Goal: Transaction & Acquisition: Subscribe to service/newsletter

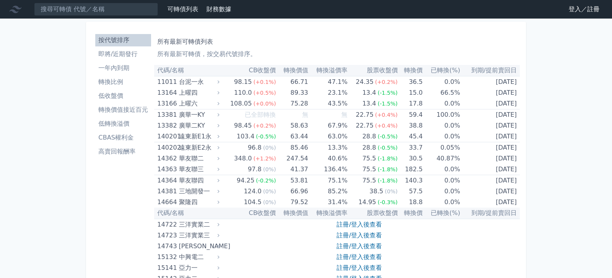
click at [564, 14] on link "登入／註冊" at bounding box center [583, 9] width 43 height 12
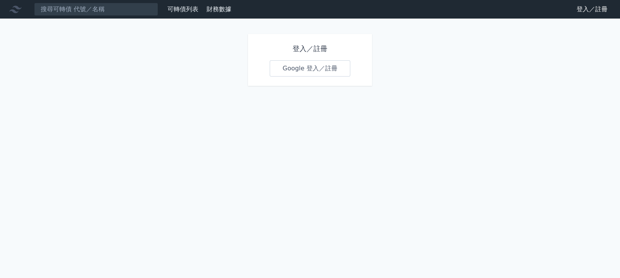
click at [299, 77] on link "Google 登入／註冊" at bounding box center [310, 68] width 81 height 16
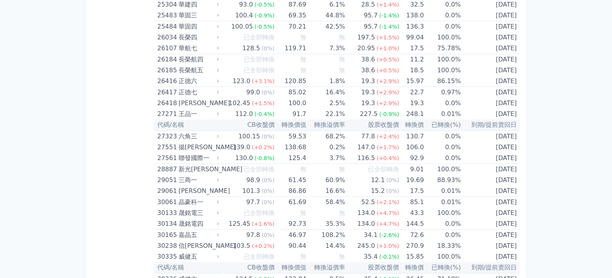
scroll to position [930, 0]
